Goal: Check status: Check status

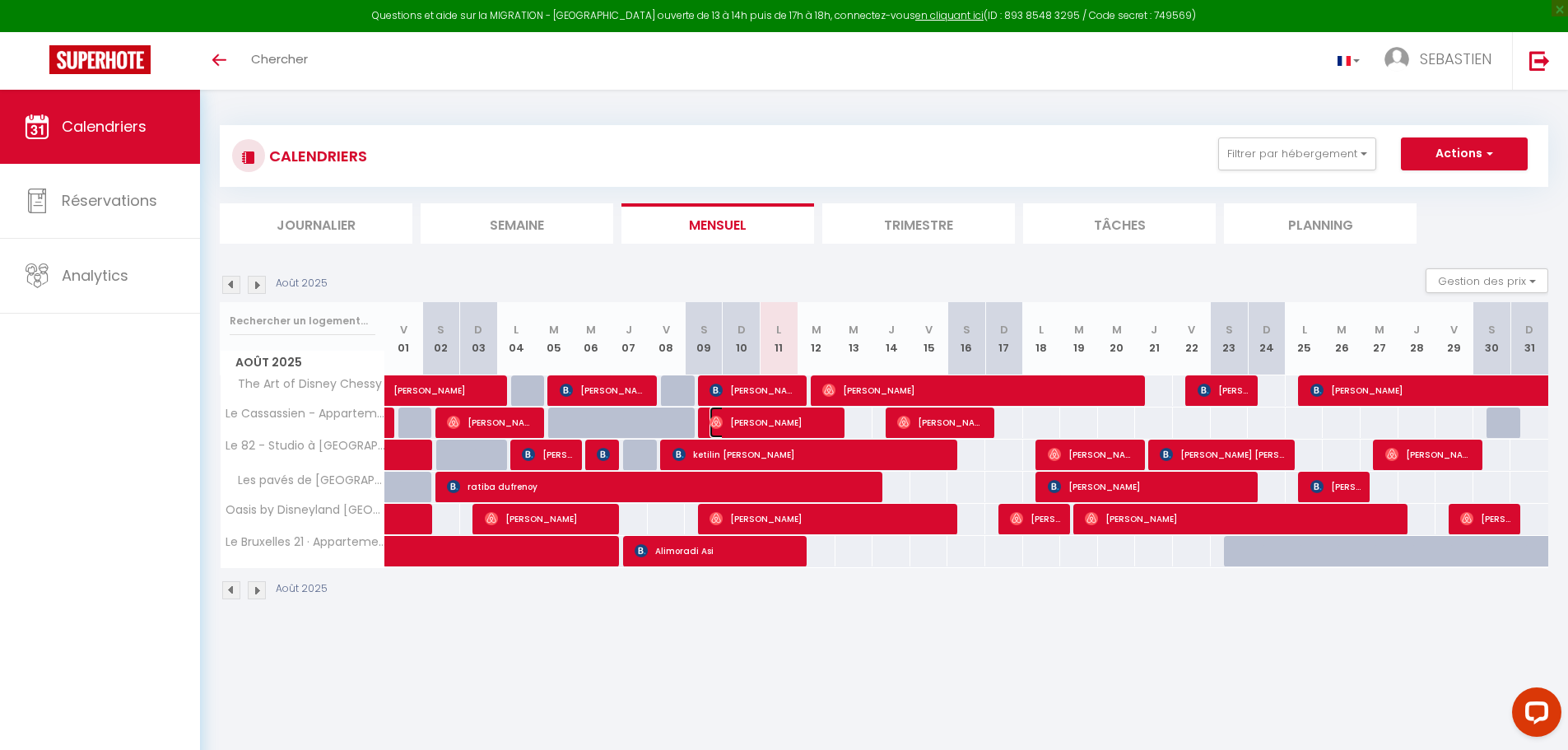
click at [784, 423] on span "[PERSON_NAME]" at bounding box center [772, 423] width 126 height 31
select select "OK"
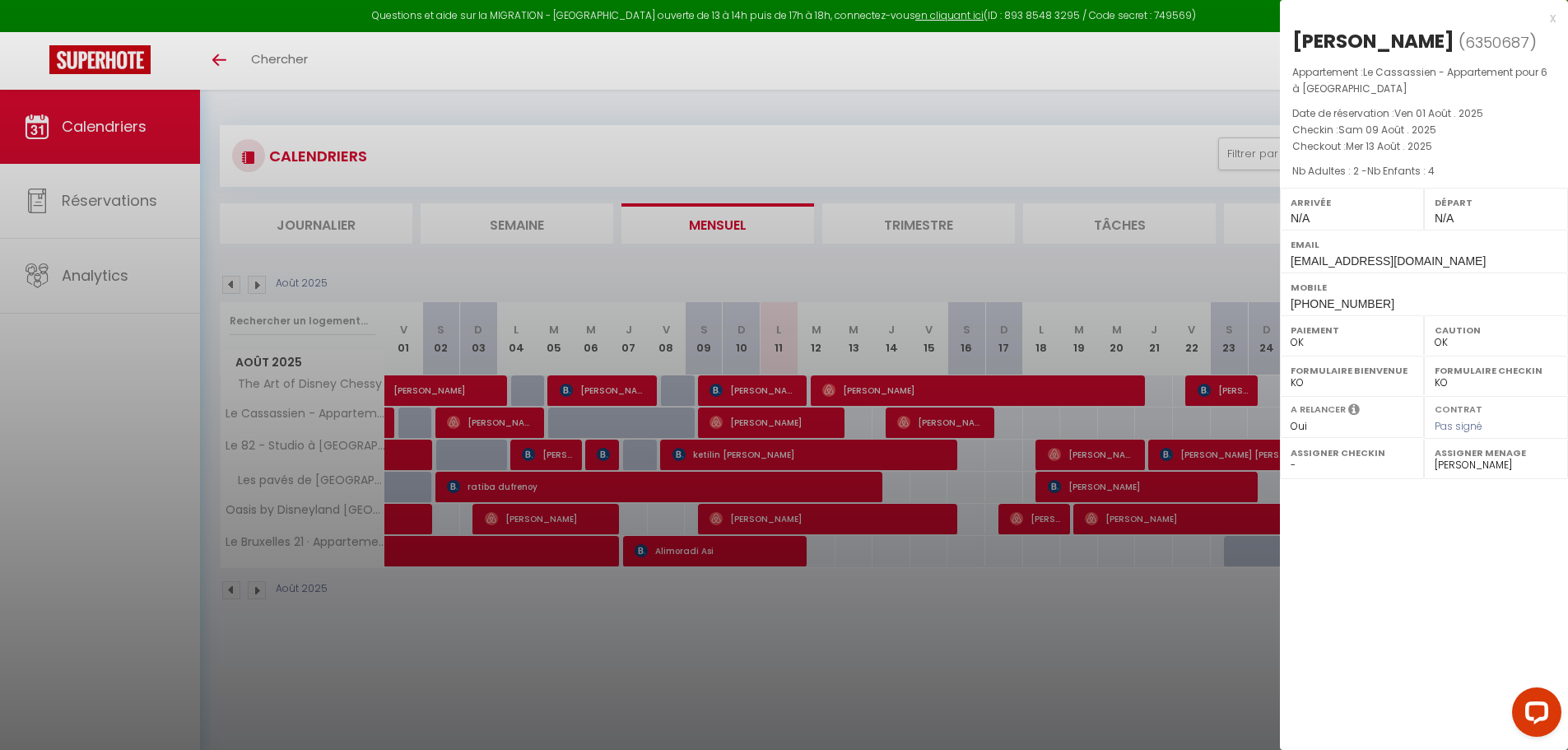
click at [816, 172] on div at bounding box center [784, 375] width 1568 height 750
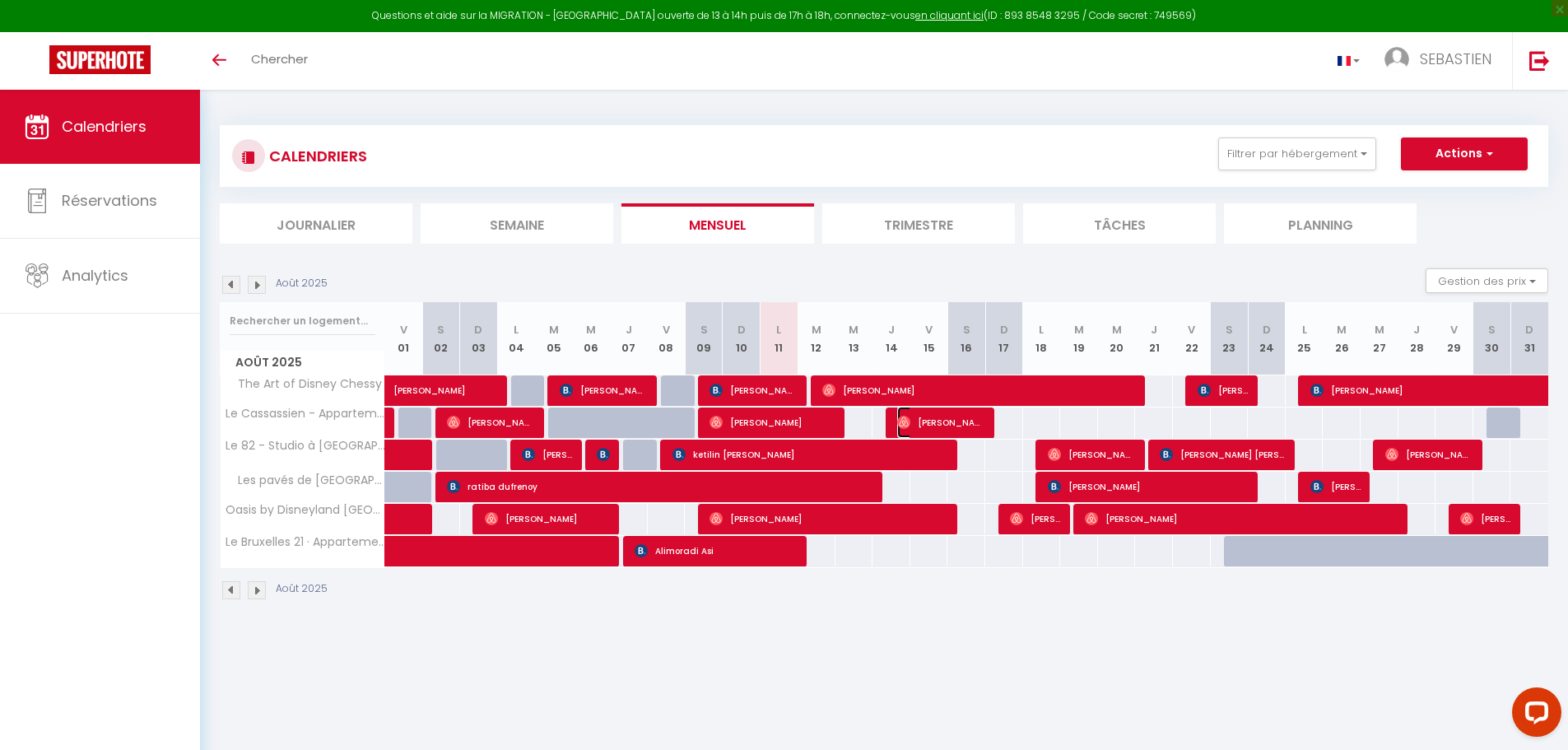
click at [937, 425] on span "[PERSON_NAME]" at bounding box center [941, 423] width 88 height 31
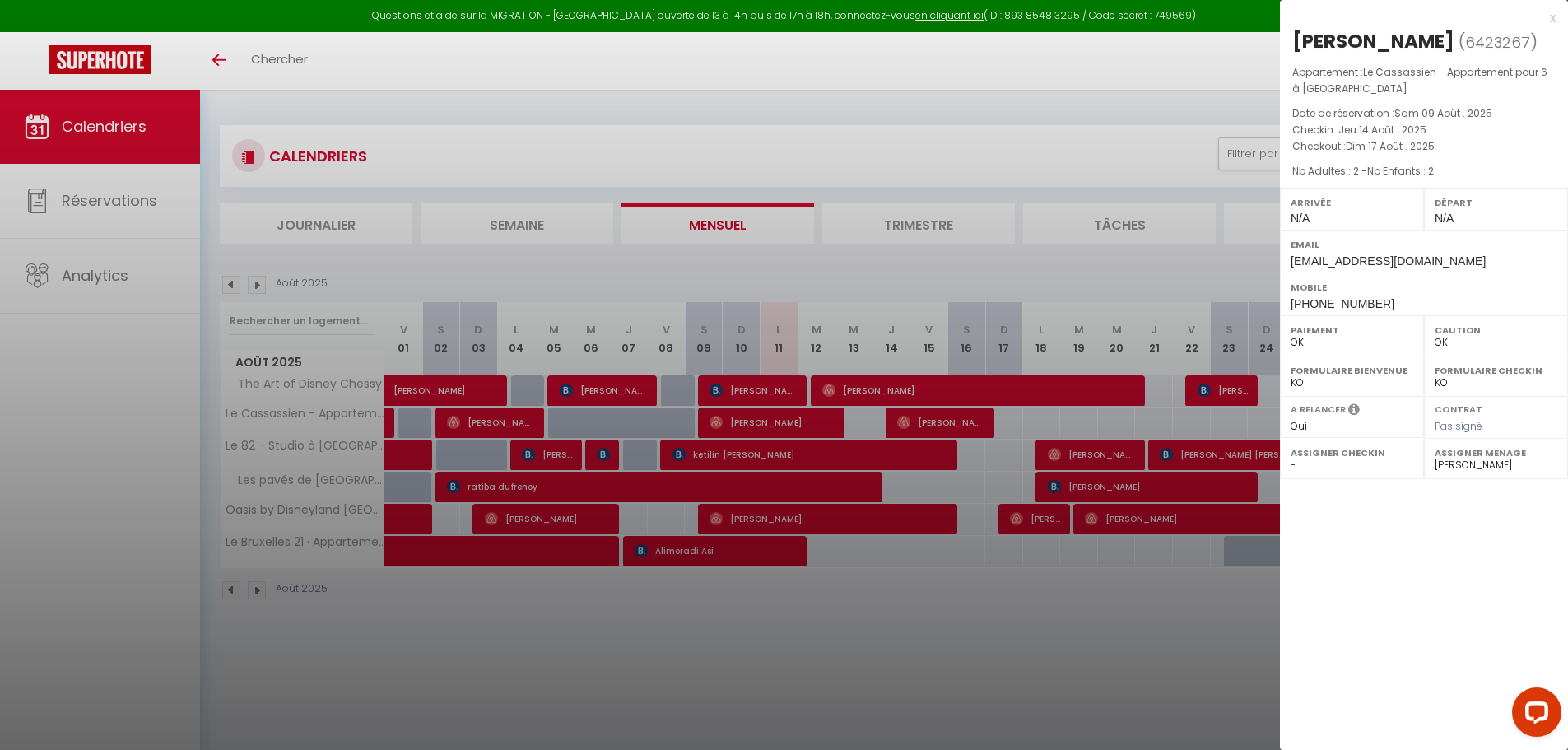
click at [935, 272] on div at bounding box center [784, 375] width 1568 height 750
